Goal: Task Accomplishment & Management: Manage account settings

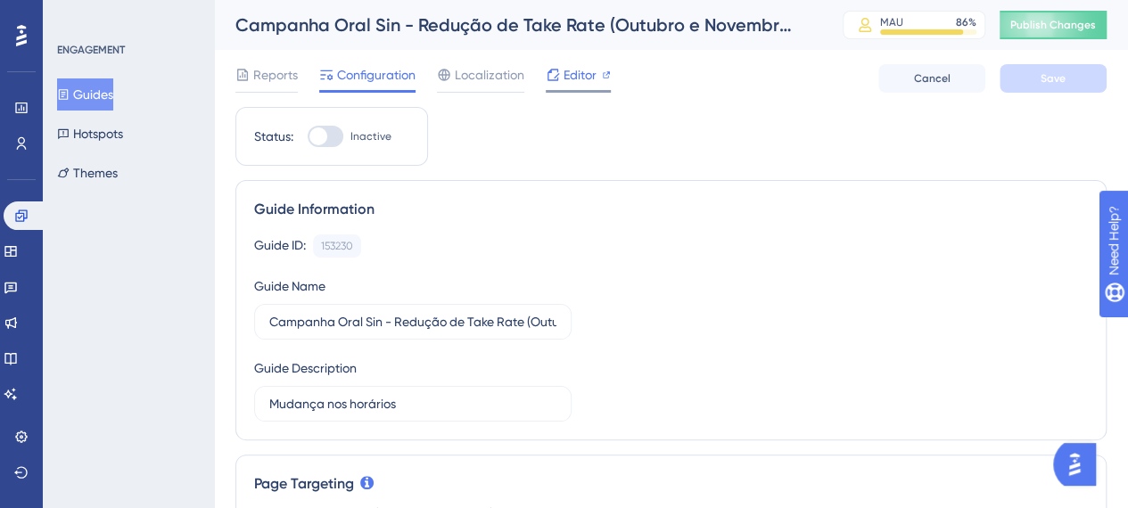
click at [582, 74] on span "Editor" at bounding box center [579, 74] width 33 height 21
click at [1083, 26] on span "Publish Changes" at bounding box center [1053, 25] width 86 height 14
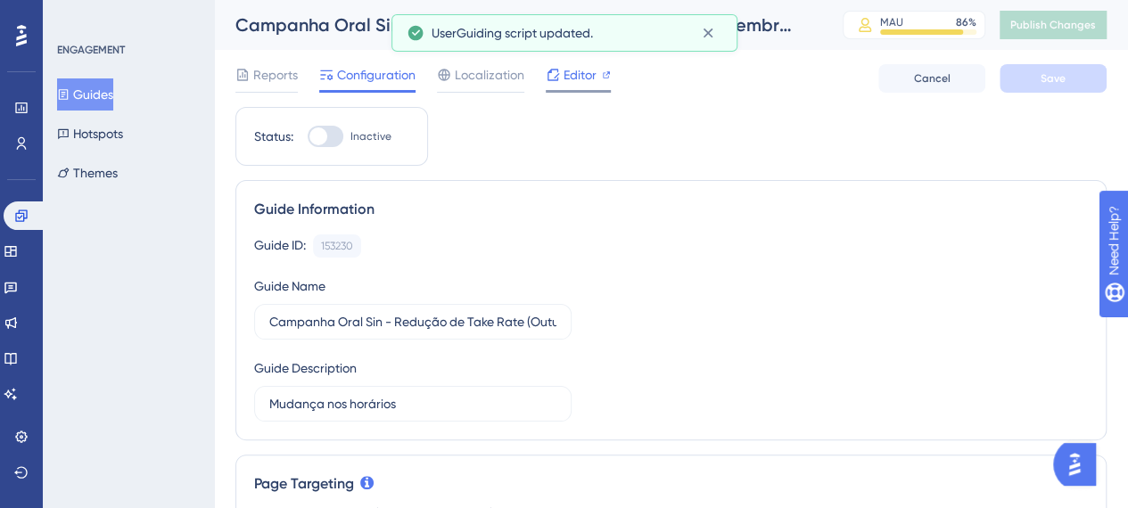
click at [562, 76] on div "Editor" at bounding box center [578, 74] width 65 height 21
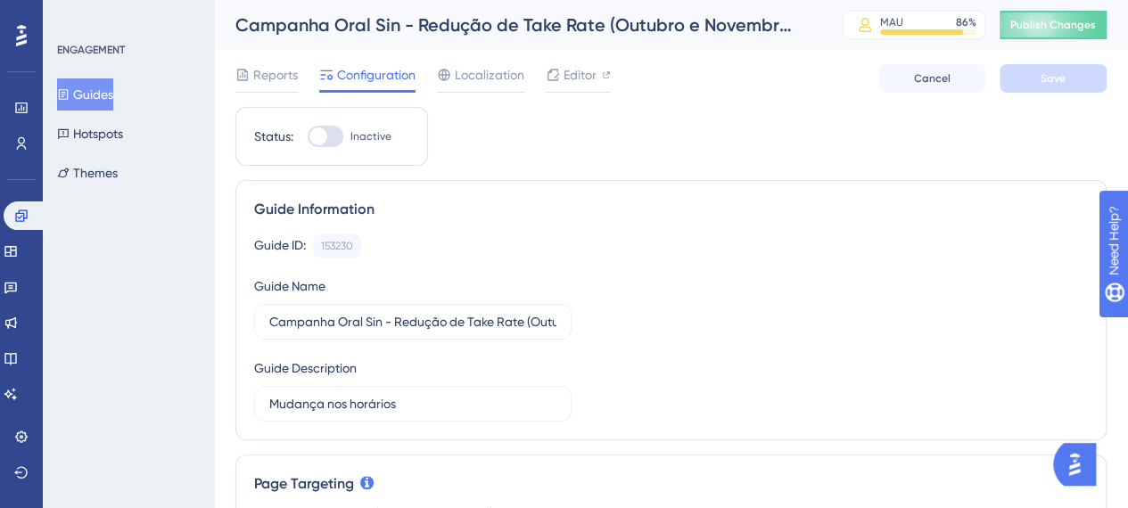
click at [319, 137] on div at bounding box center [318, 136] width 18 height 18
click at [308, 137] on input "Inactive" at bounding box center [307, 136] width 1 height 1
checkbox input "true"
click at [1061, 81] on span "Save" at bounding box center [1052, 78] width 25 height 14
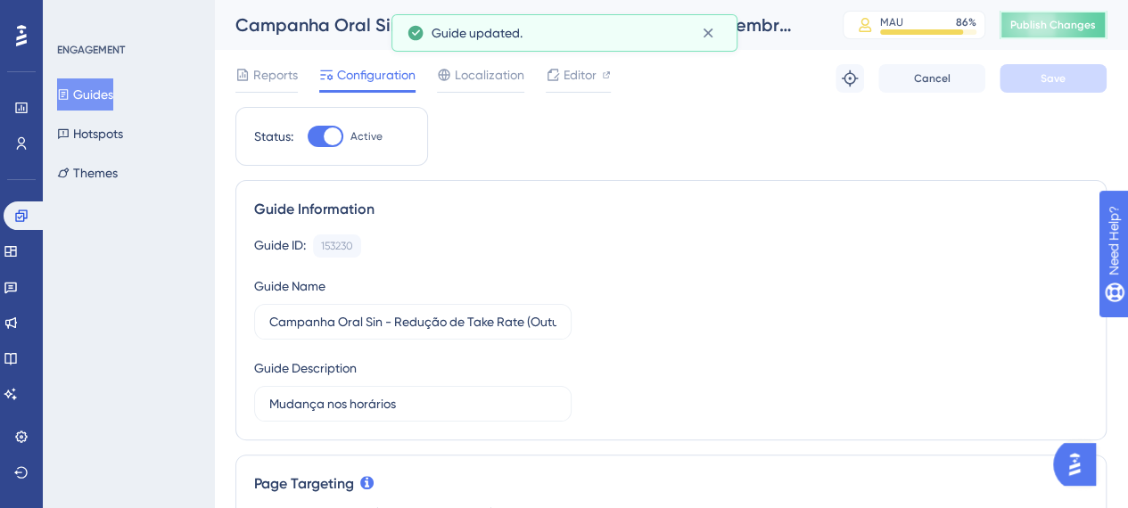
click at [1080, 23] on span "Publish Changes" at bounding box center [1053, 25] width 86 height 14
